Goal: Information Seeking & Learning: Check status

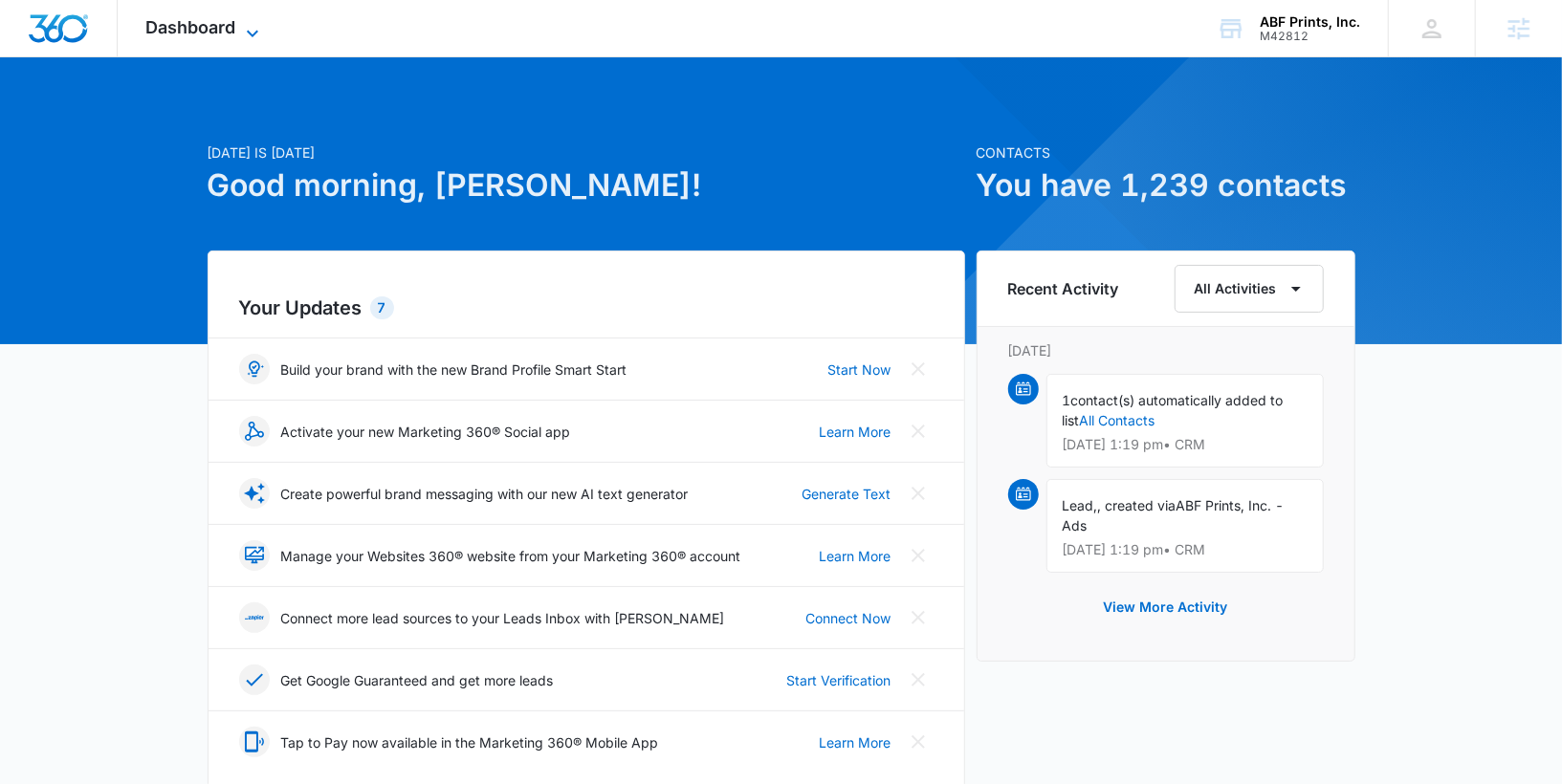
click at [221, 35] on span "Dashboard" at bounding box center [191, 27] width 90 height 20
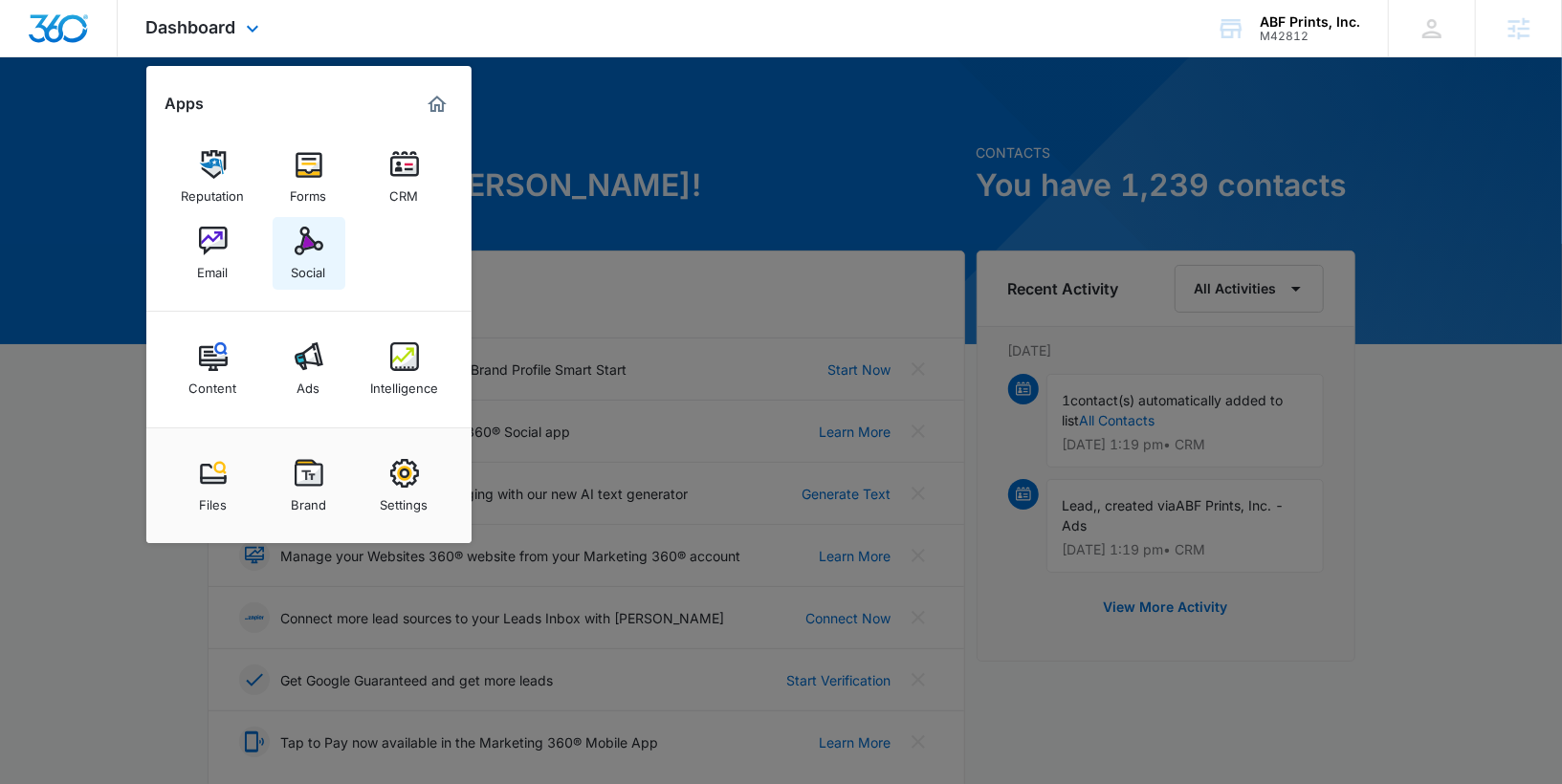
click at [306, 253] on img at bounding box center [309, 241] width 29 height 29
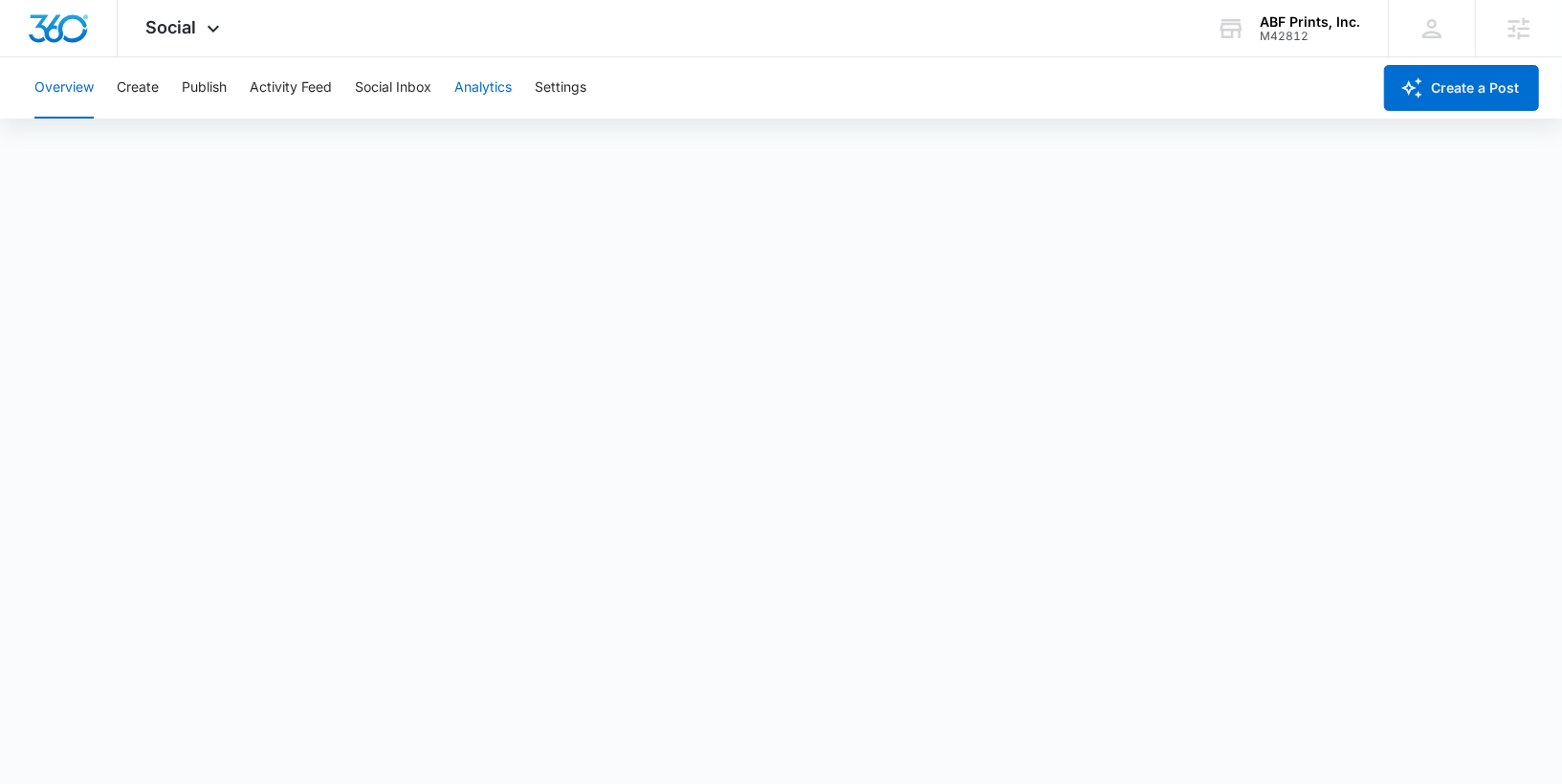
click at [481, 87] on button "Analytics" at bounding box center [482, 87] width 57 height 61
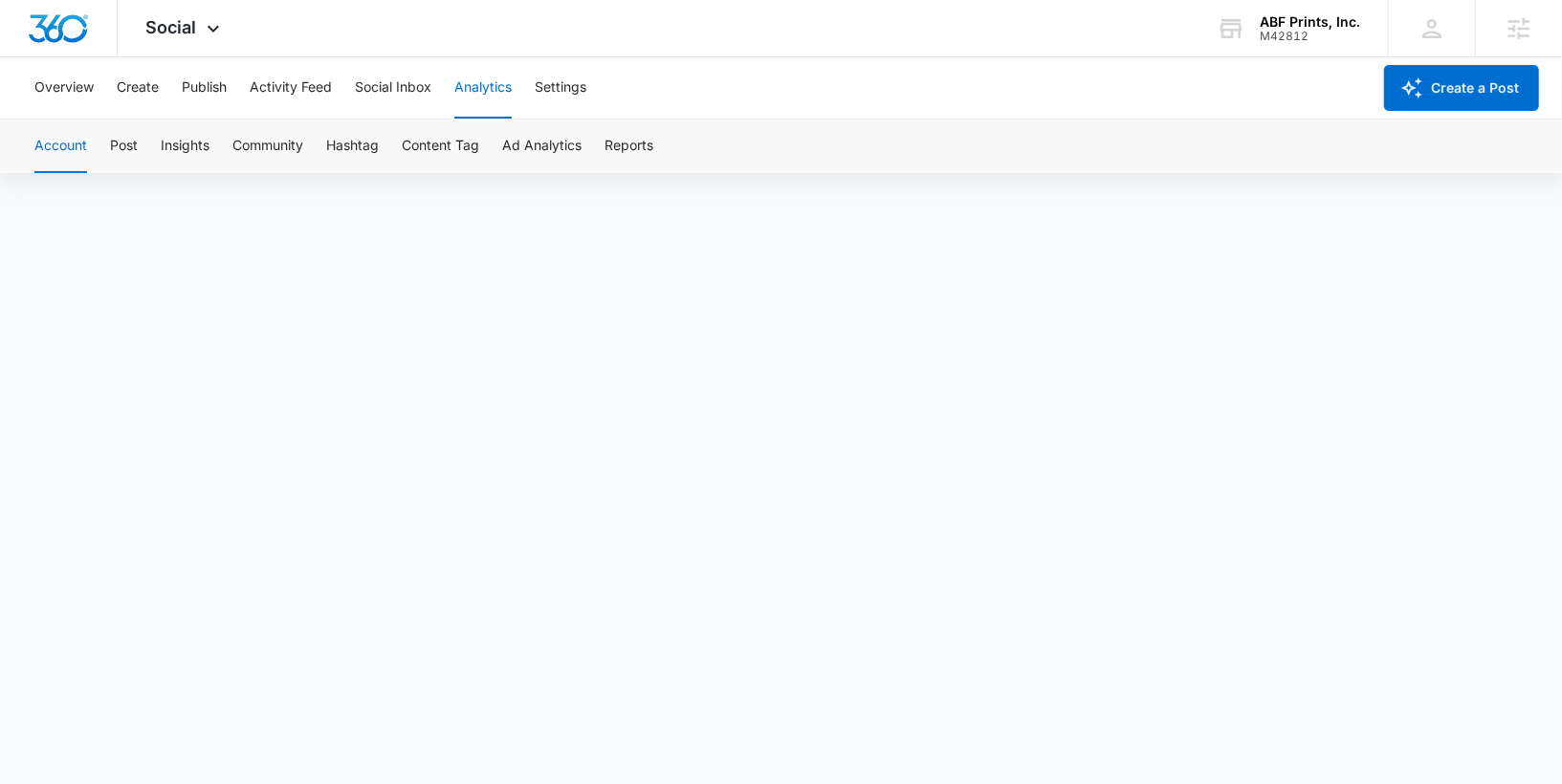
click at [598, 144] on div "Account Post Insights Community Hashtag Content Tag Ad Analytics Reports" at bounding box center [781, 146] width 1515 height 53
click at [612, 152] on button "Reports" at bounding box center [629, 146] width 49 height 53
